Goal: Use online tool/utility: Use online tool/utility

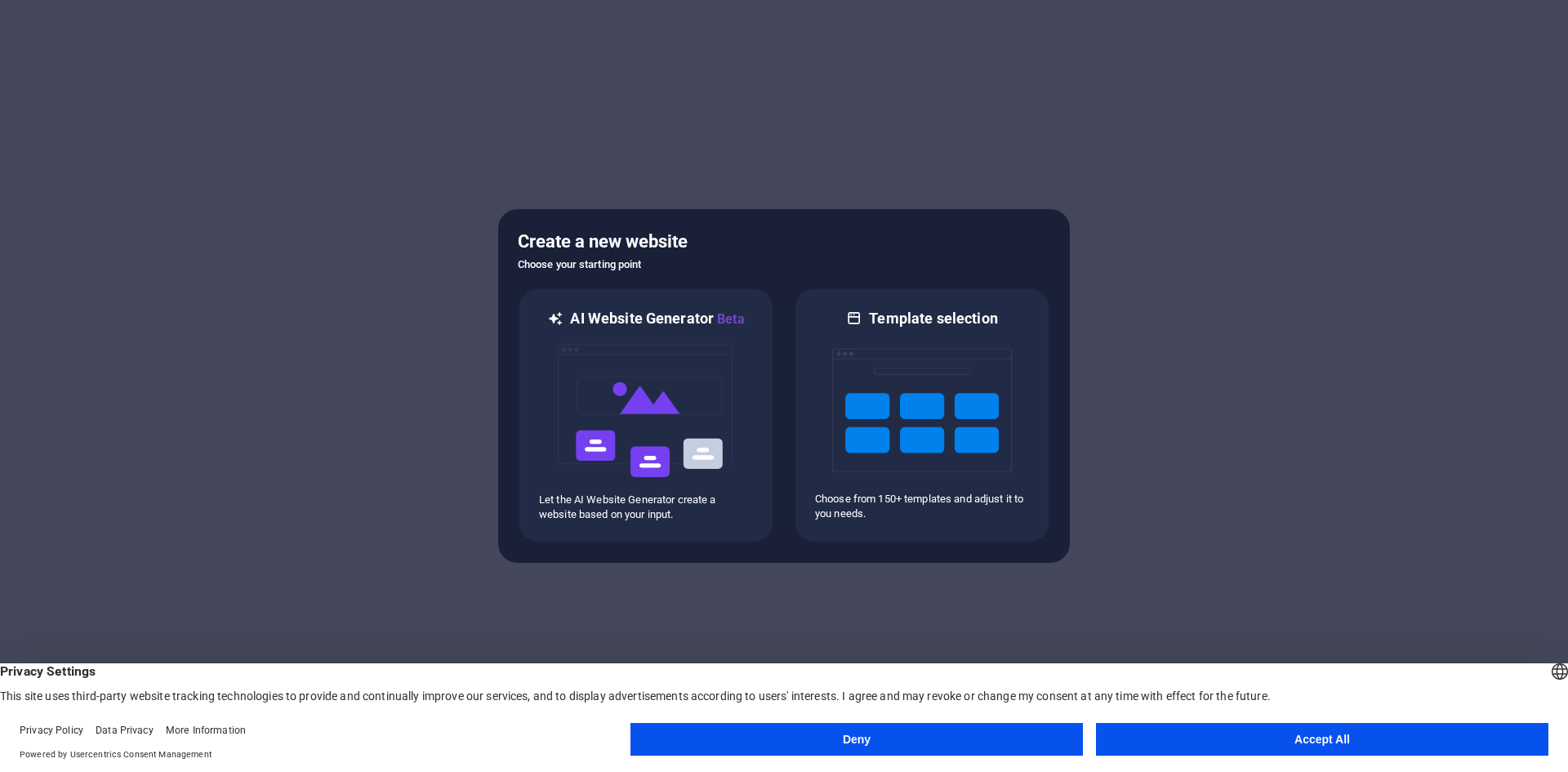
click at [1293, 737] on button "Accept All" at bounding box center [1322, 739] width 453 height 33
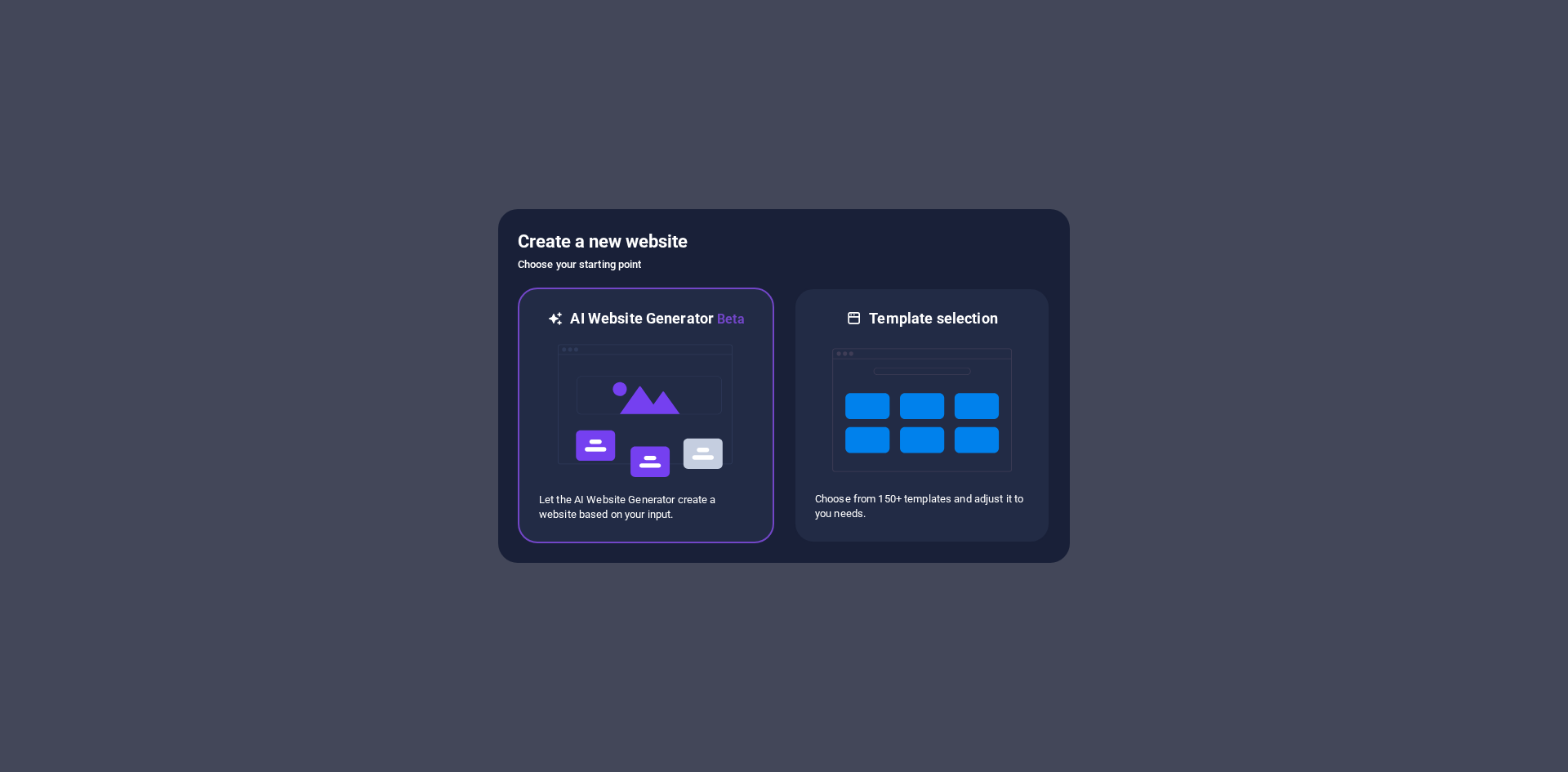
click at [645, 407] on img at bounding box center [646, 410] width 180 height 164
click at [616, 425] on img at bounding box center [646, 410] width 180 height 164
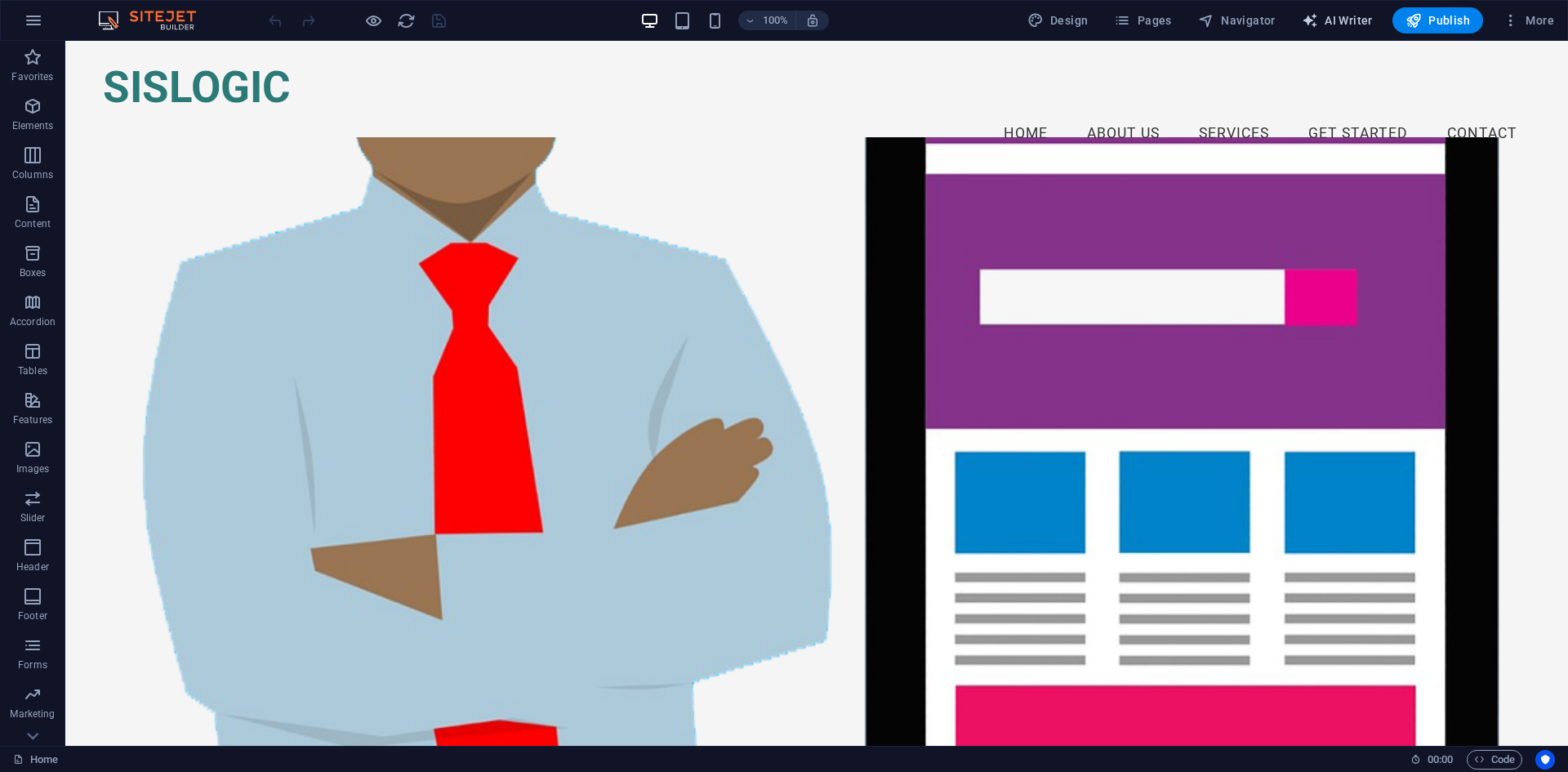
click at [1354, 21] on span "AI Writer" at bounding box center [1337, 20] width 71 height 16
select select "English"
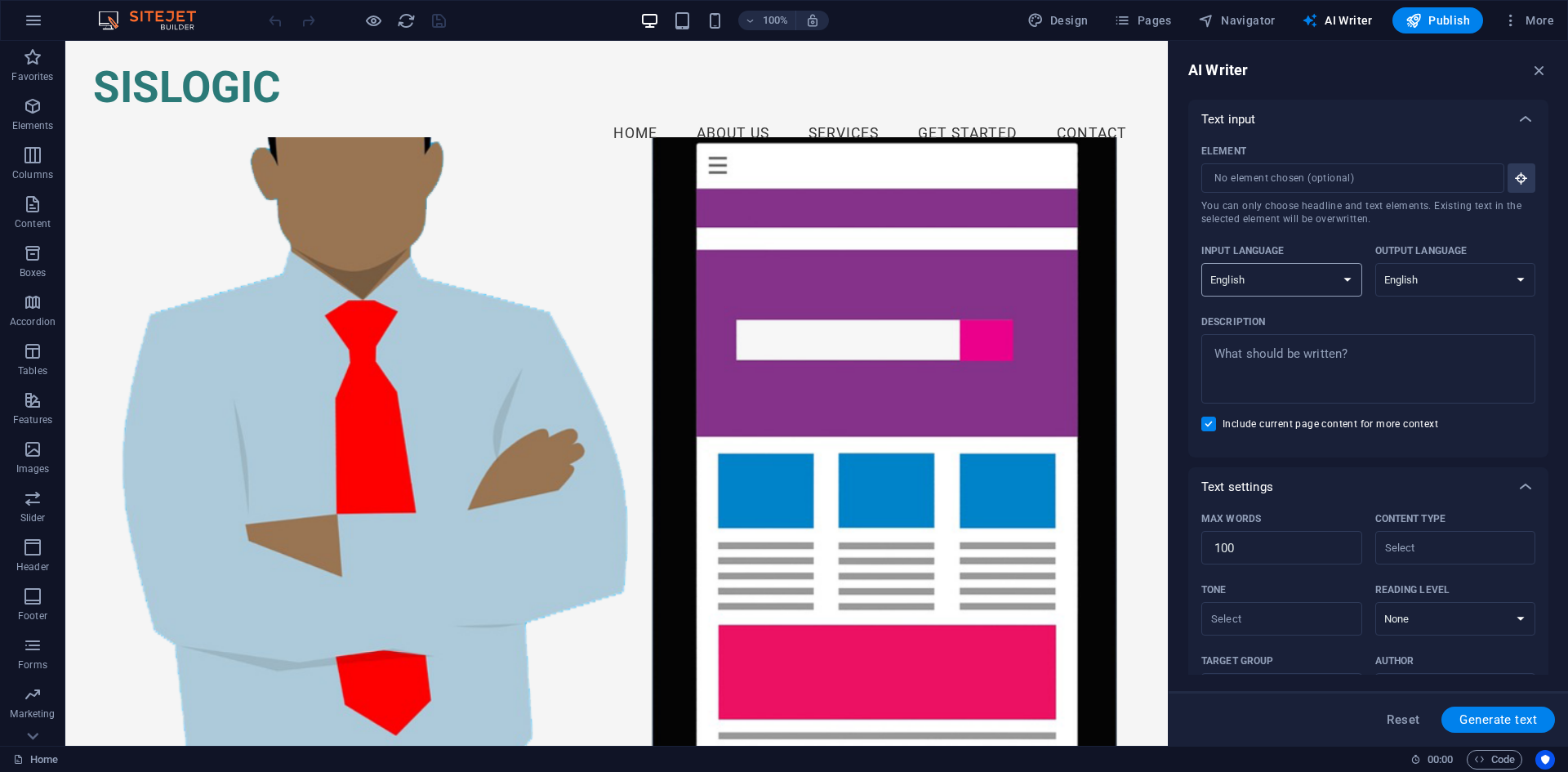
click at [1331, 282] on select "Albanian Arabic Armenian Awadhi Azerbaijani Bashkir Basque Belarusian Bengali B…" at bounding box center [1282, 279] width 161 height 33
click at [1245, 16] on span "Navigator" at bounding box center [1237, 20] width 77 height 16
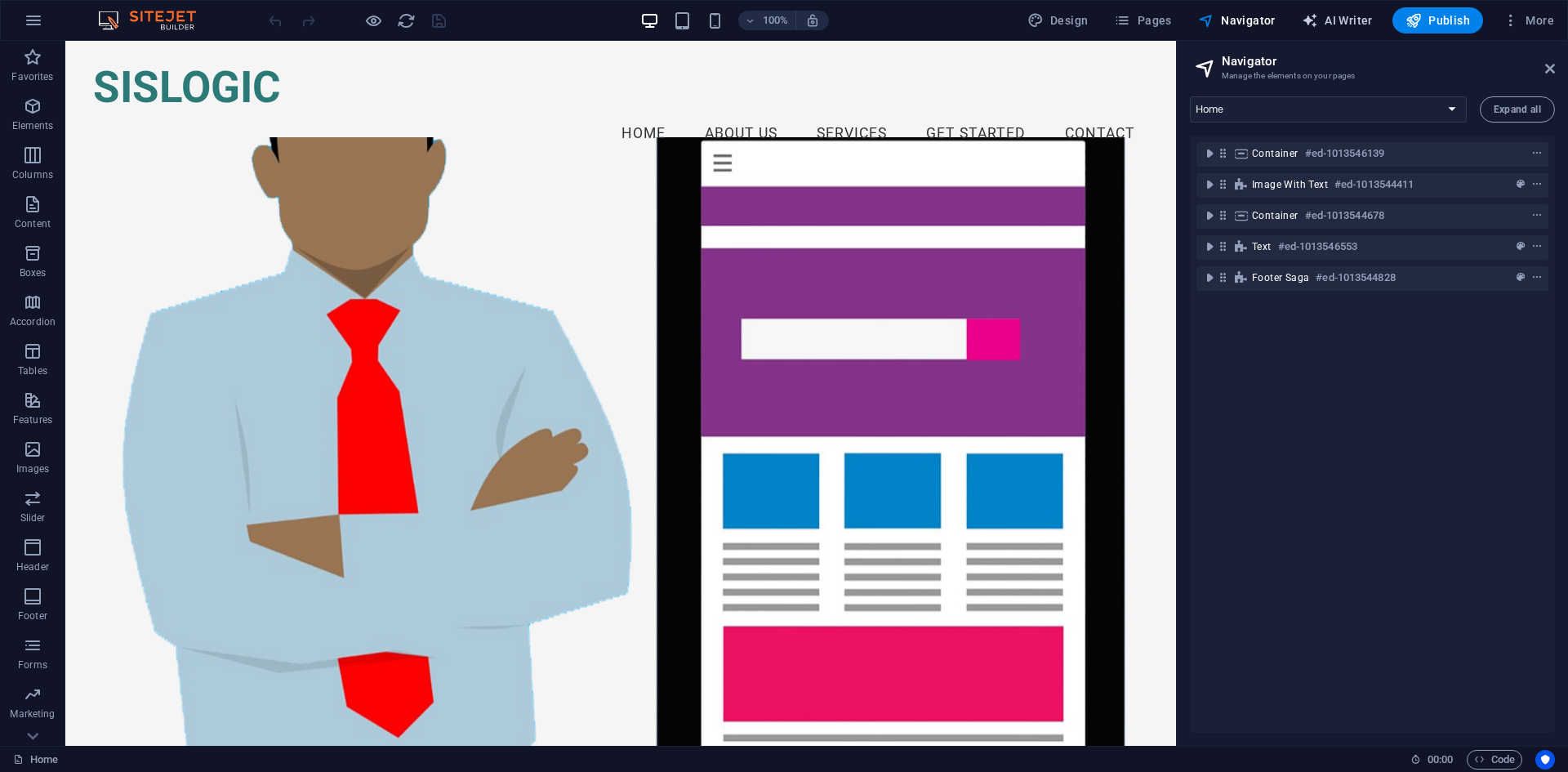
click at [1360, 22] on span "AI Writer" at bounding box center [1337, 20] width 71 height 16
select select "English"
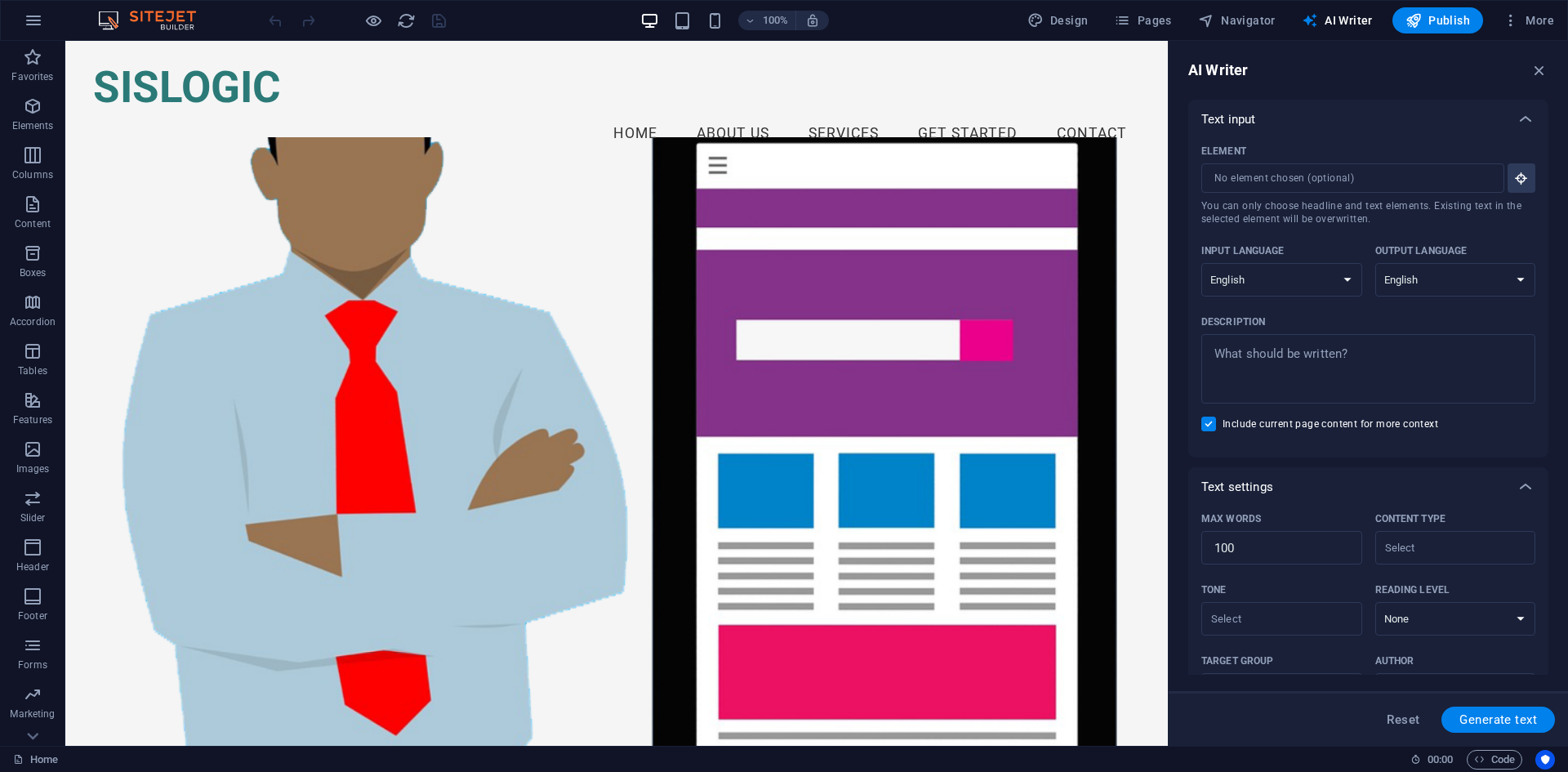
click at [162, 23] on img at bounding box center [155, 20] width 122 height 19
